Goal: Information Seeking & Learning: Learn about a topic

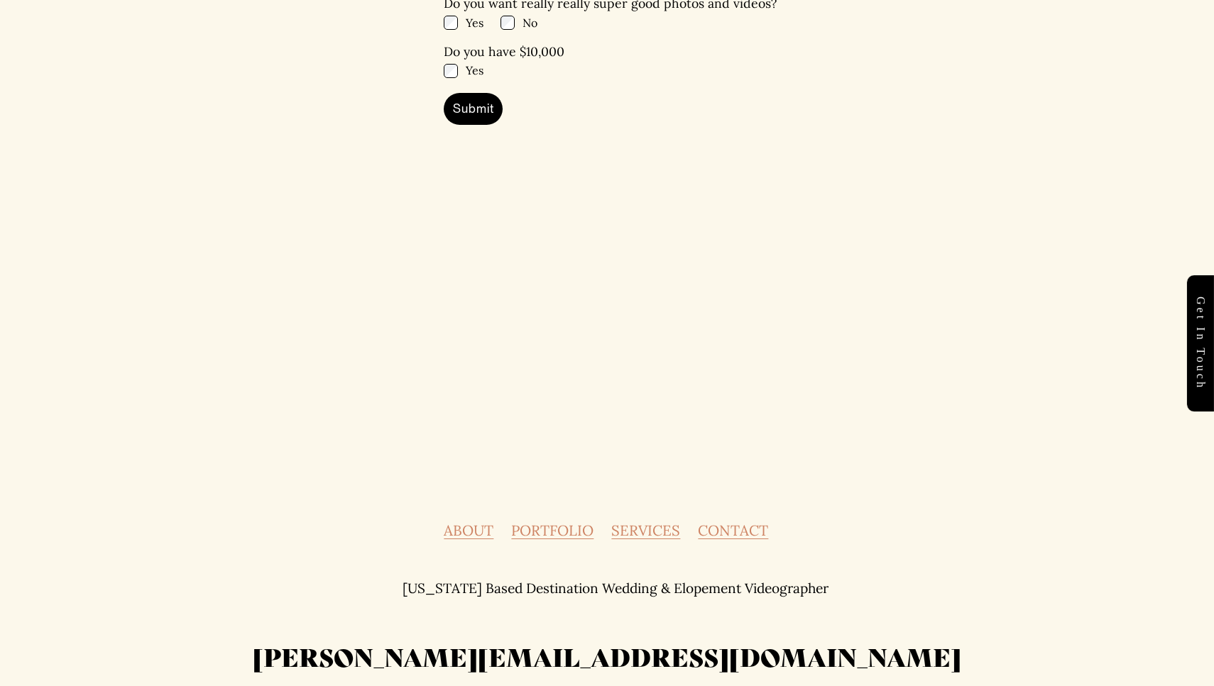
scroll to position [6248, 0]
click at [482, 524] on link "ABOUT" at bounding box center [469, 531] width 50 height 14
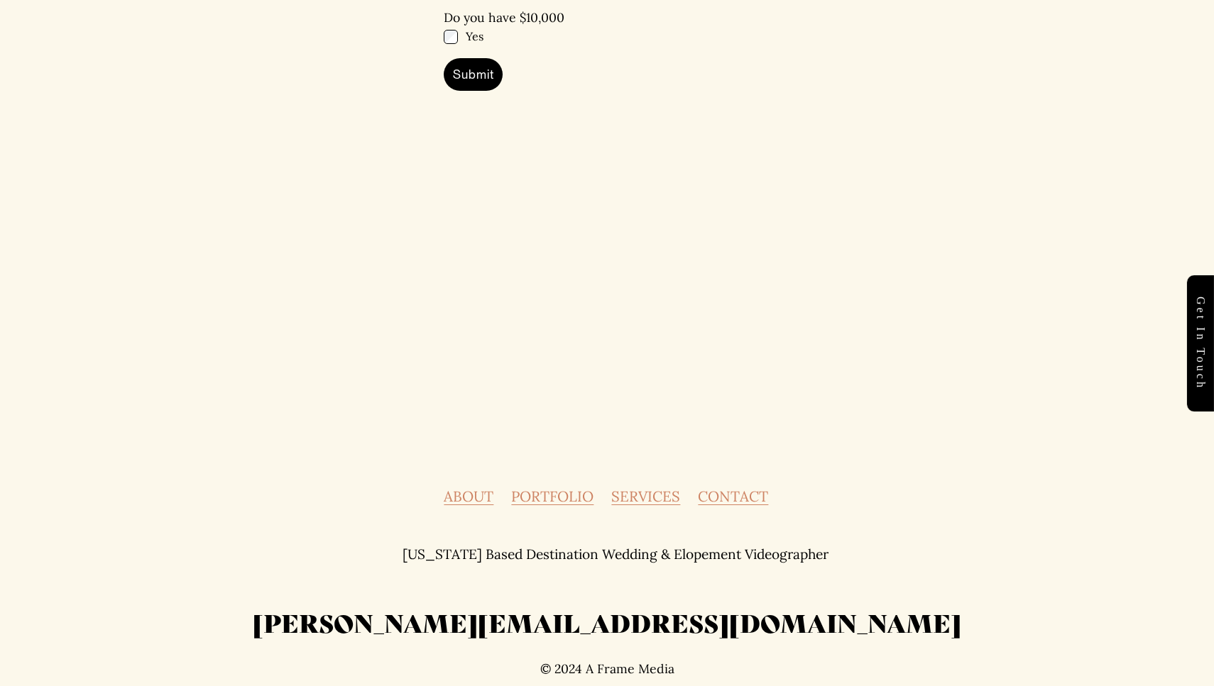
scroll to position [5302, 0]
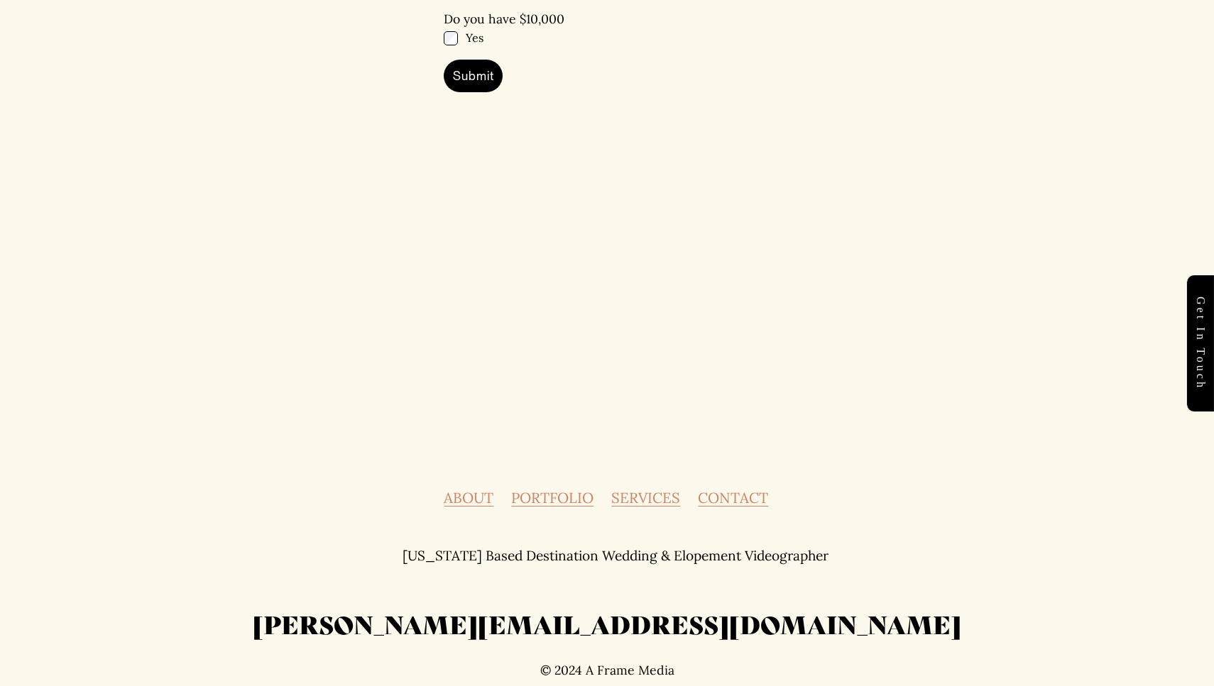
click at [652, 491] on link "SERVICES" at bounding box center [645, 498] width 69 height 14
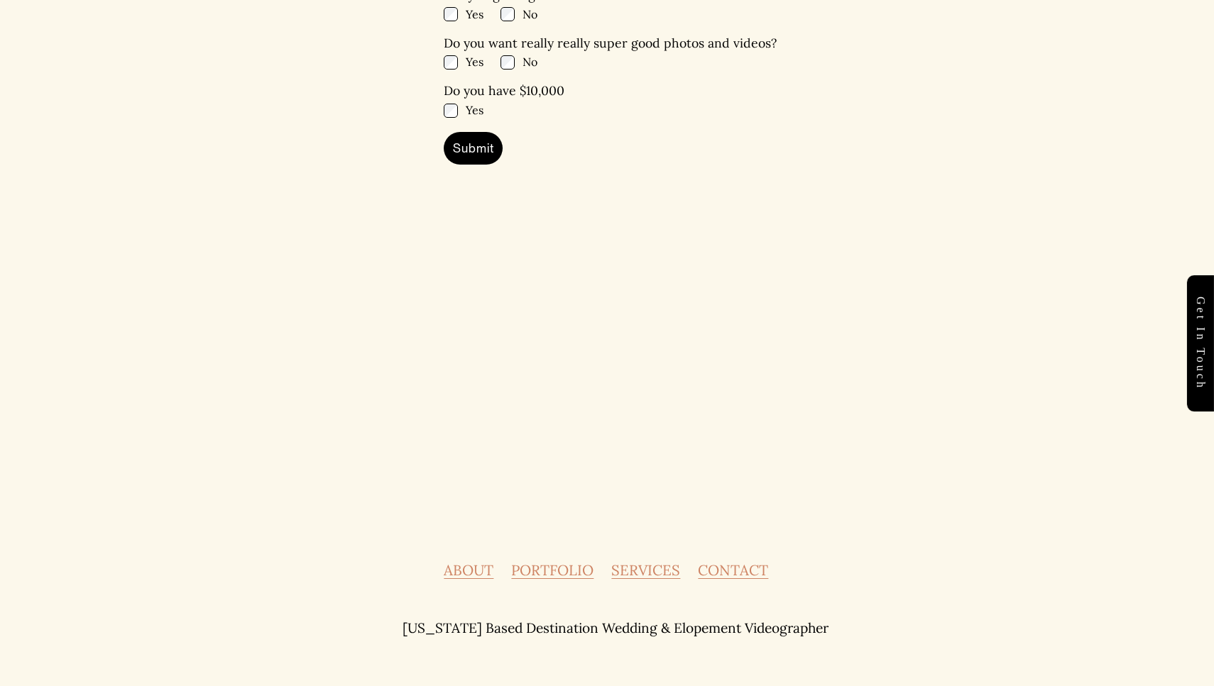
scroll to position [7213, 0]
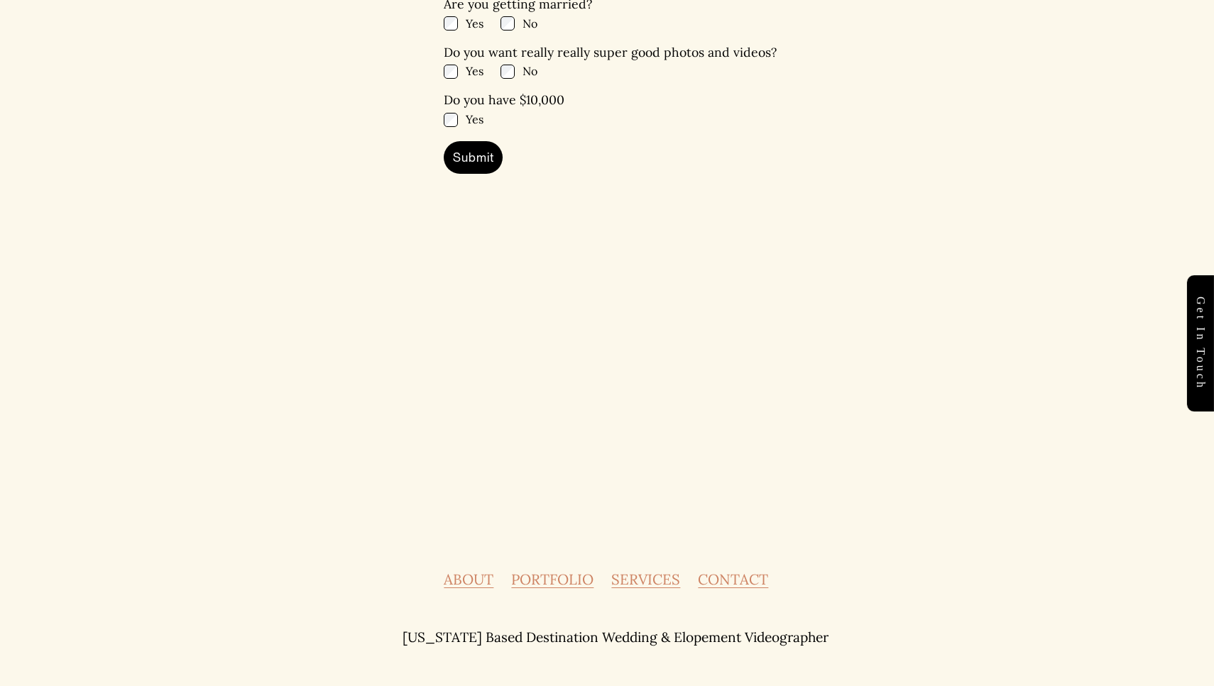
click at [478, 573] on link "ABOUT" at bounding box center [469, 580] width 50 height 14
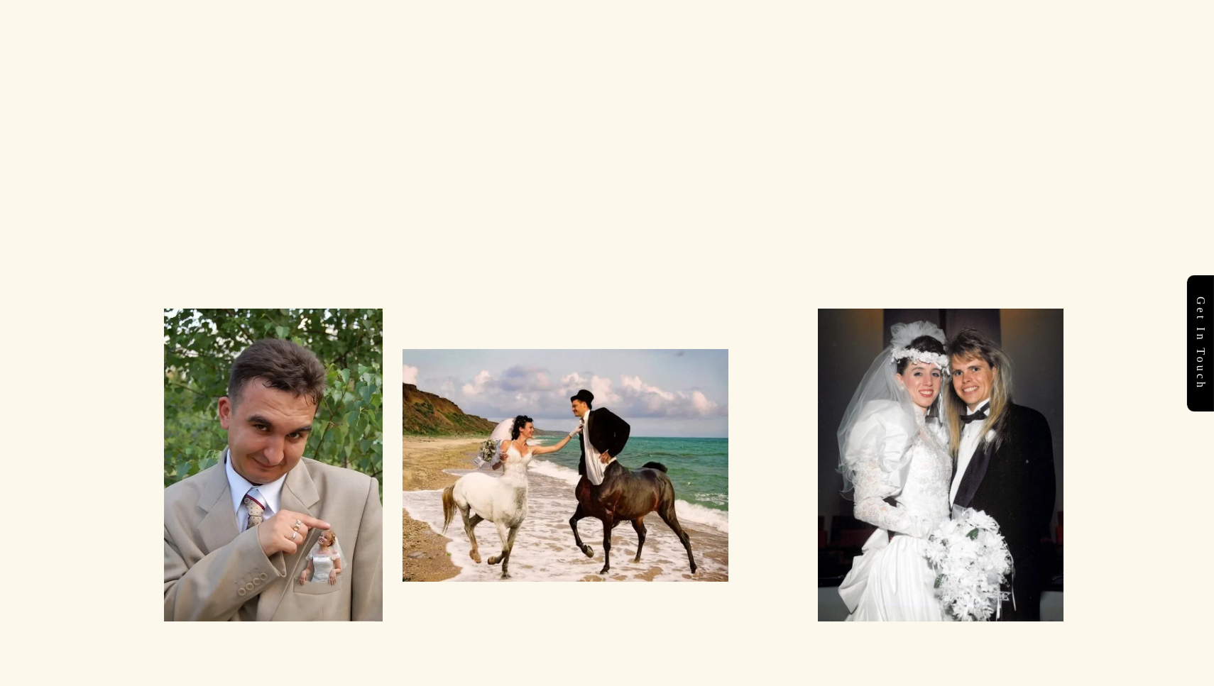
scroll to position [4372, 0]
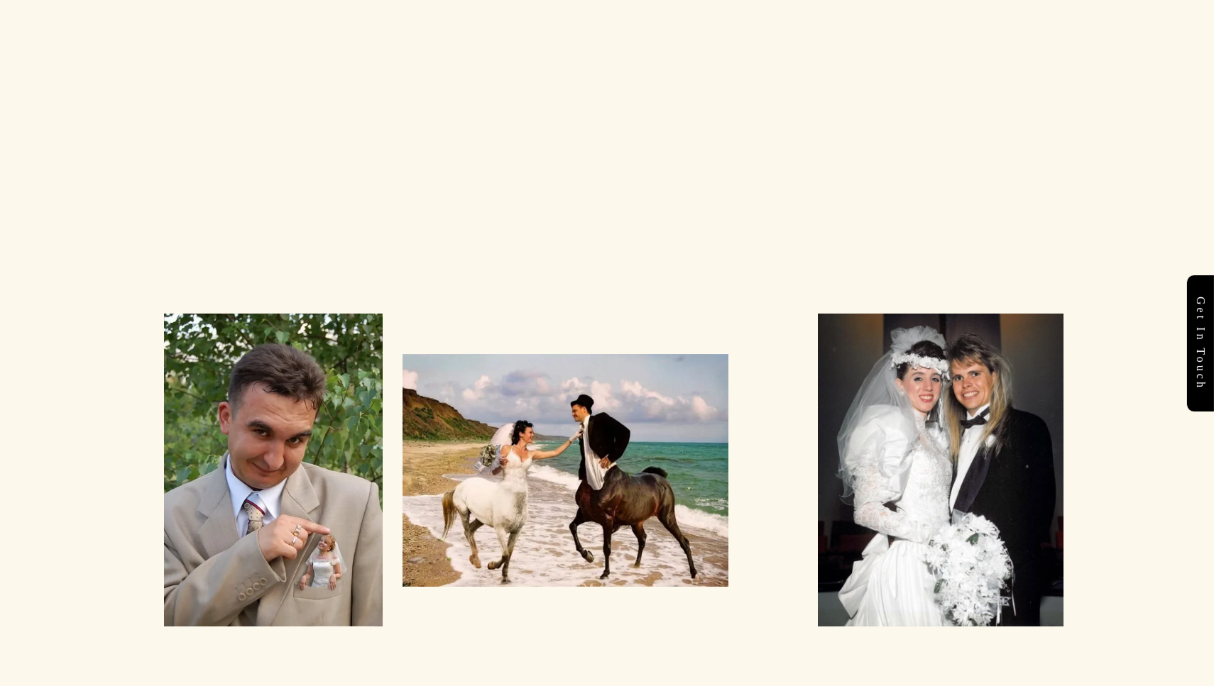
click at [1189, 338] on link "Get in touch" at bounding box center [1200, 343] width 27 height 136
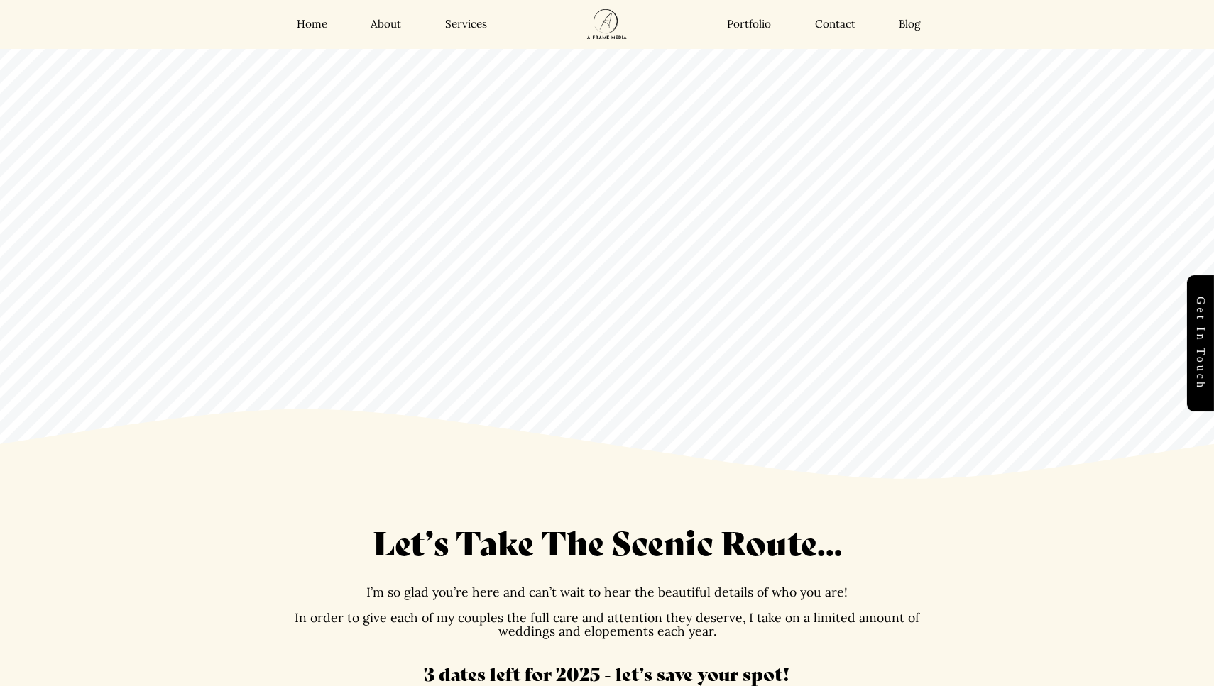
click at [609, 21] on img at bounding box center [606, 24] width 75 height 49
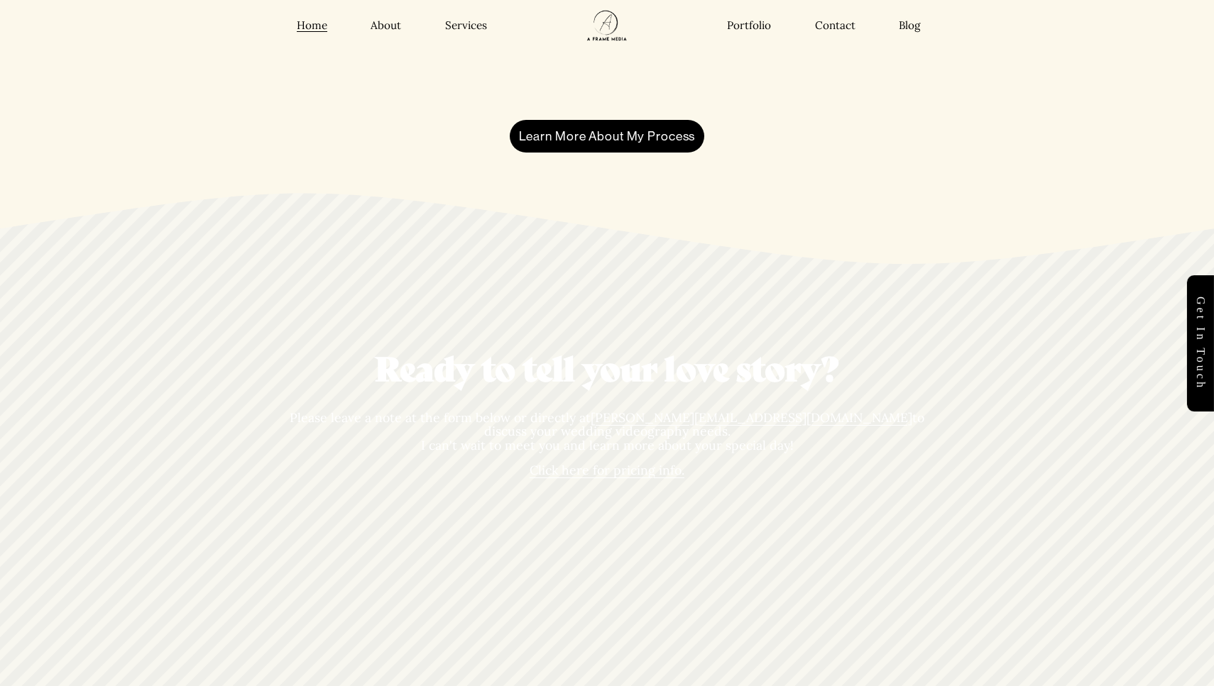
scroll to position [3967, 0]
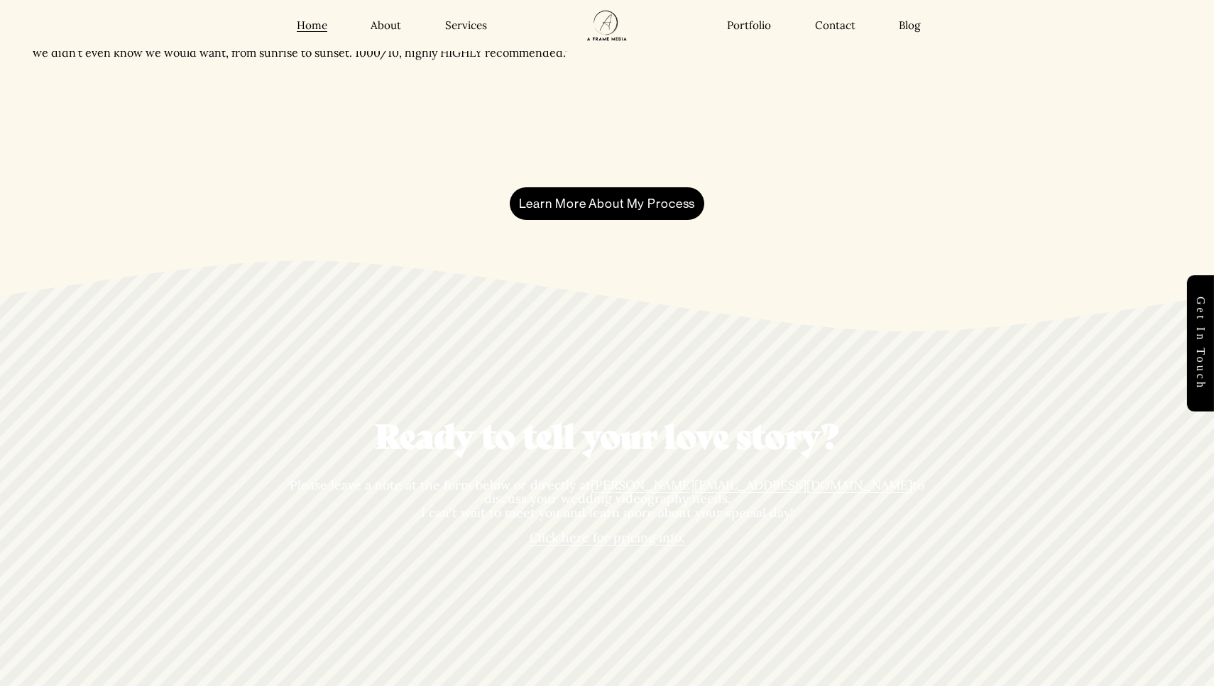
click at [593, 529] on span "Click here for pricing info." at bounding box center [606, 537] width 155 height 16
